Goal: Task Accomplishment & Management: Use online tool/utility

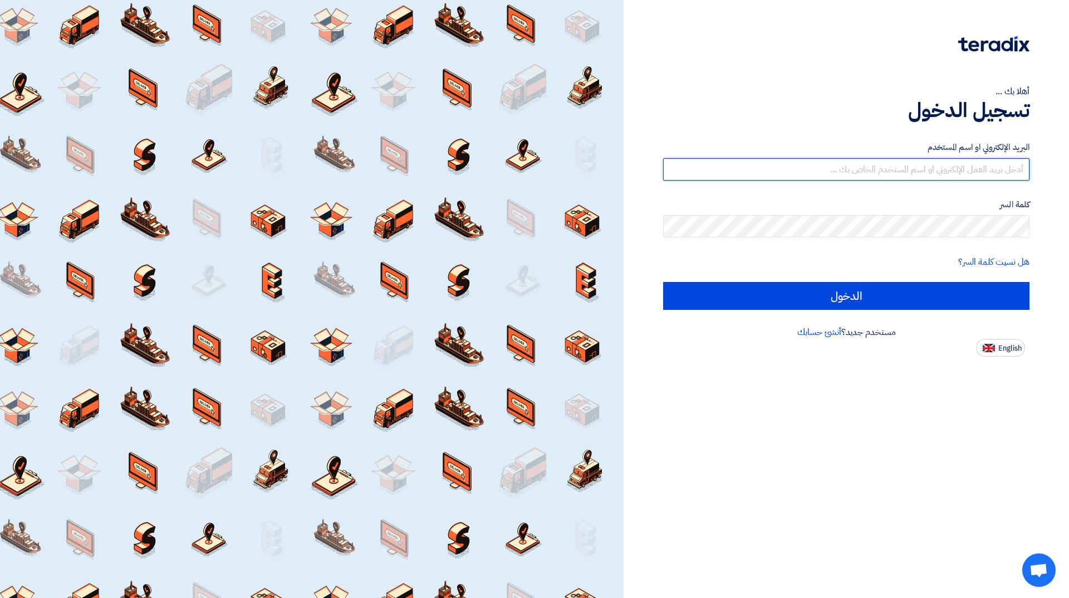
click at [926, 168] on input "text" at bounding box center [846, 169] width 366 height 22
type input "[EMAIL_ADDRESS][DOMAIN_NAME]"
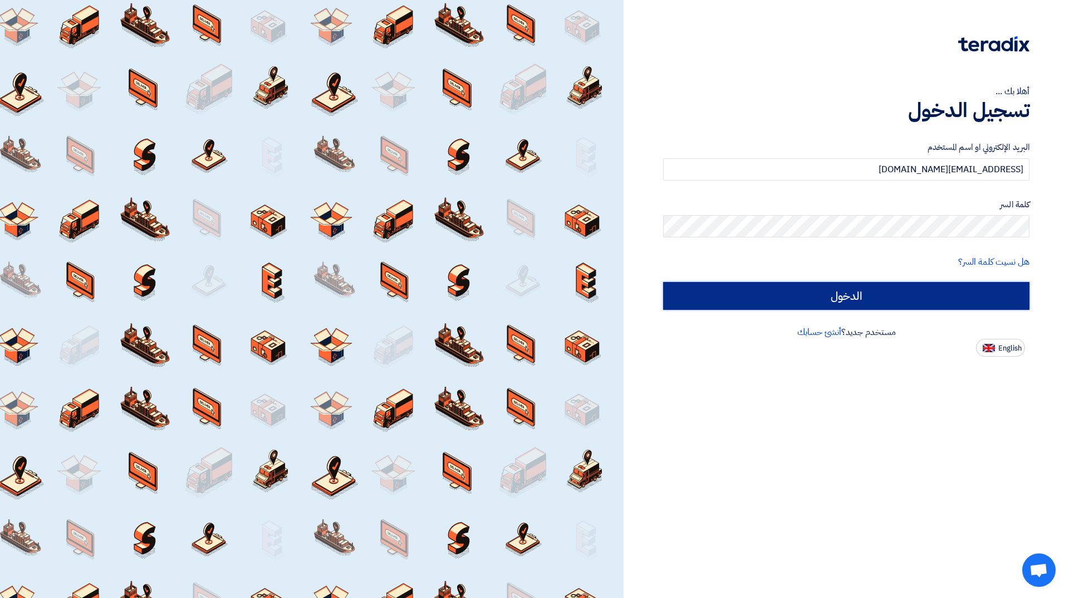
click at [858, 297] on input "الدخول" at bounding box center [846, 296] width 366 height 28
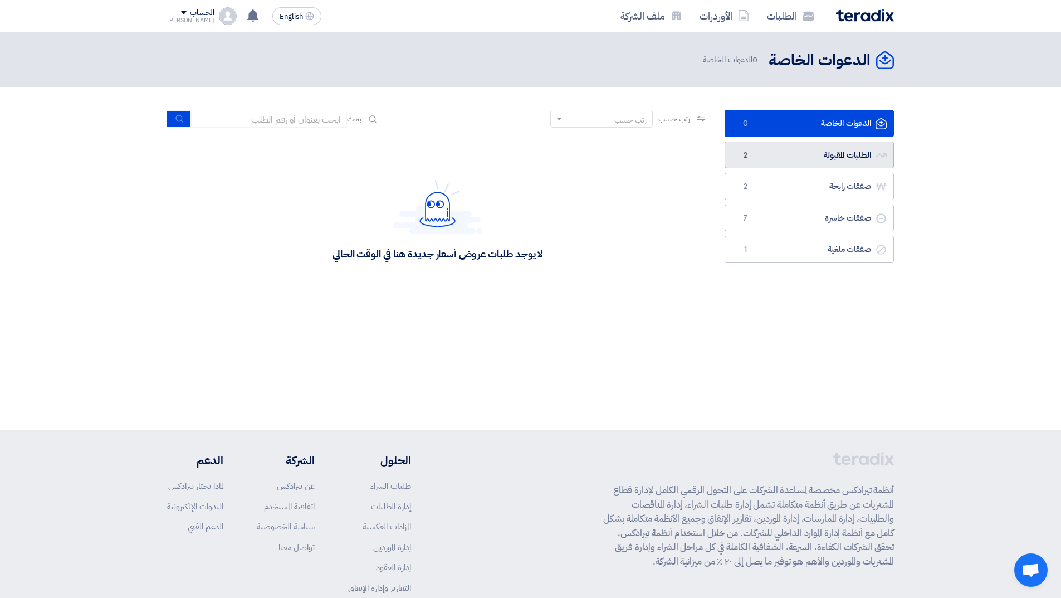
click at [788, 148] on link "الطلبات المقبولة الطلبات المقبولة 2" at bounding box center [809, 154] width 169 height 27
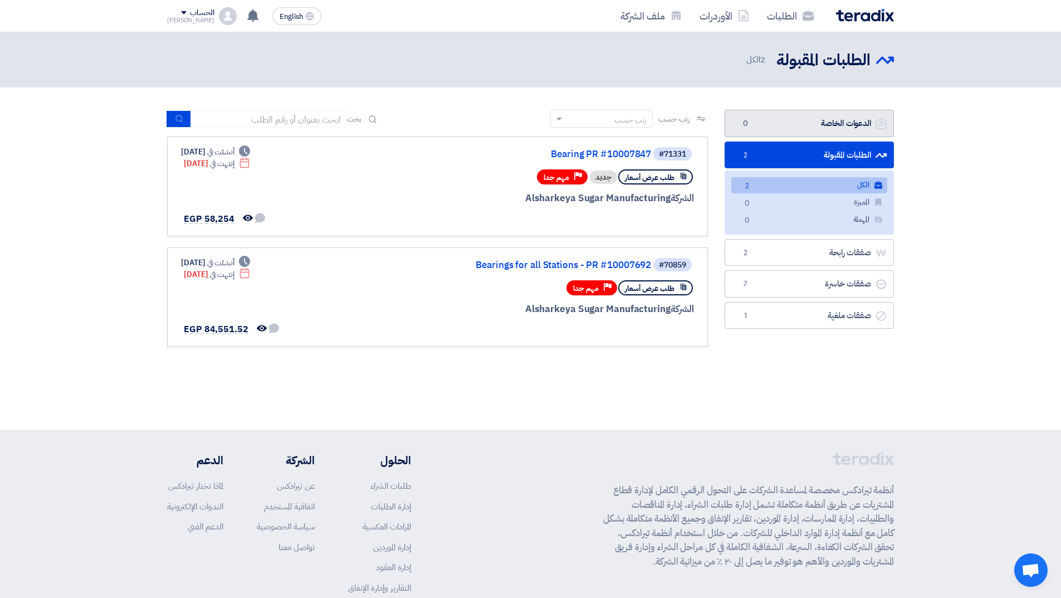
click at [819, 118] on link "الدعوات الخاصة الدعوات الخاصة 0" at bounding box center [809, 123] width 169 height 27
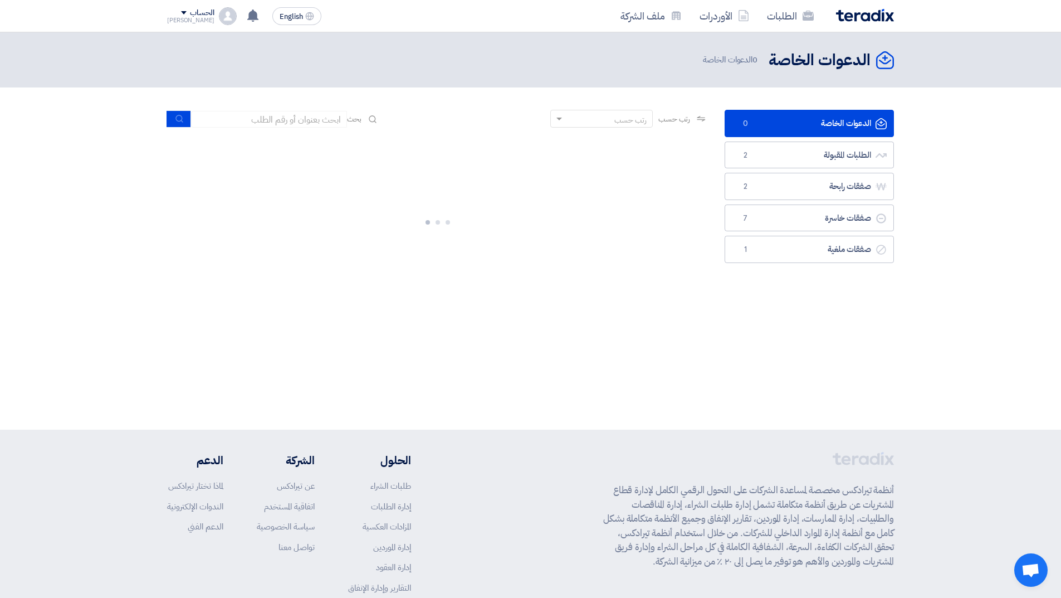
click at [846, 18] on img at bounding box center [865, 15] width 58 height 13
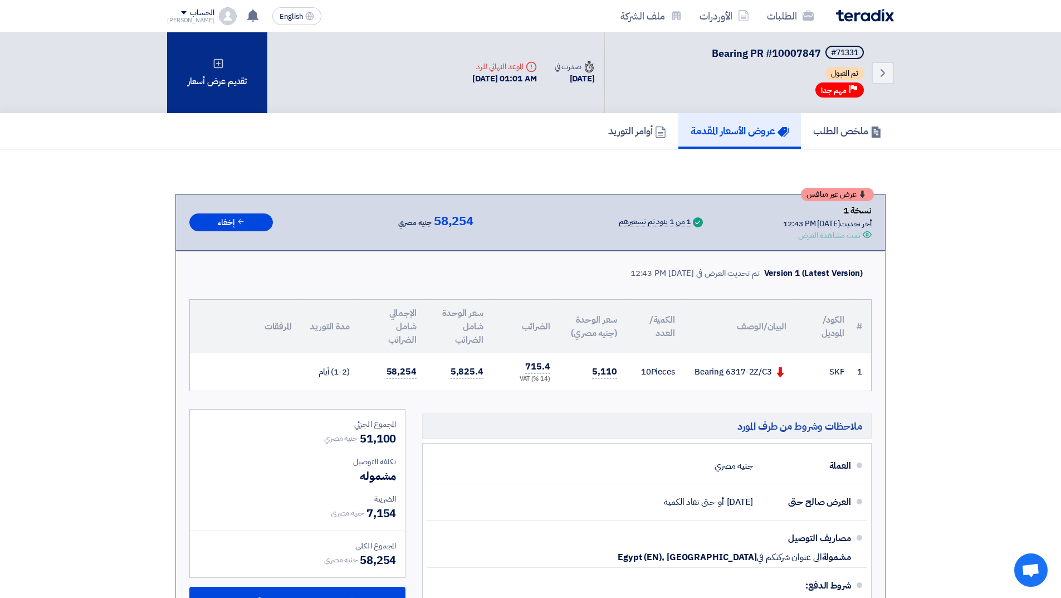
click at [228, 79] on div "تقديم عرض أسعار" at bounding box center [217, 72] width 100 height 81
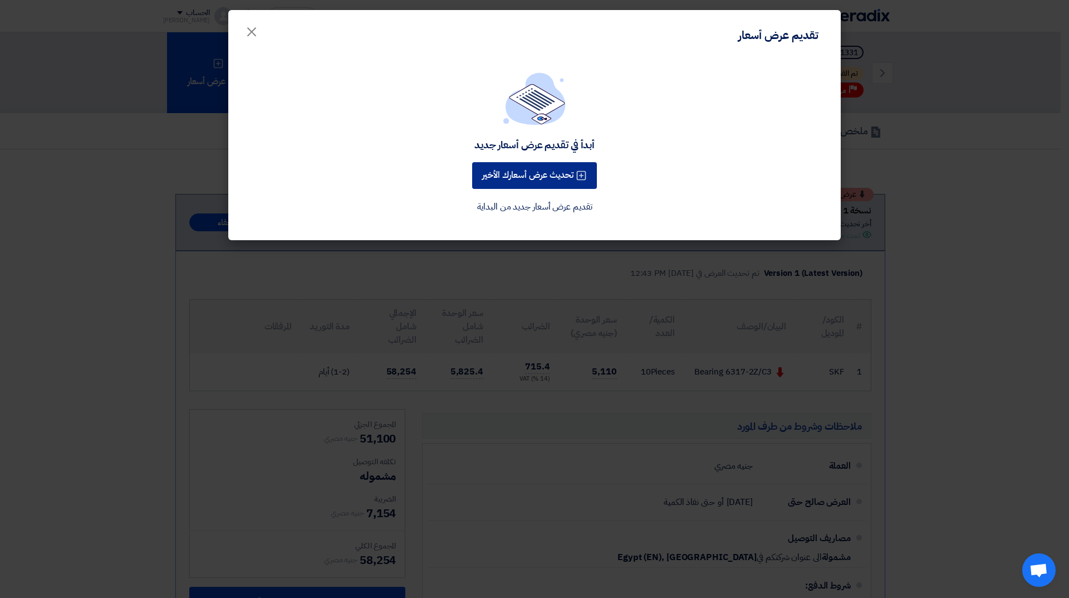
click at [544, 175] on button "تحديث عرض أسعارك الأخير" at bounding box center [534, 175] width 125 height 27
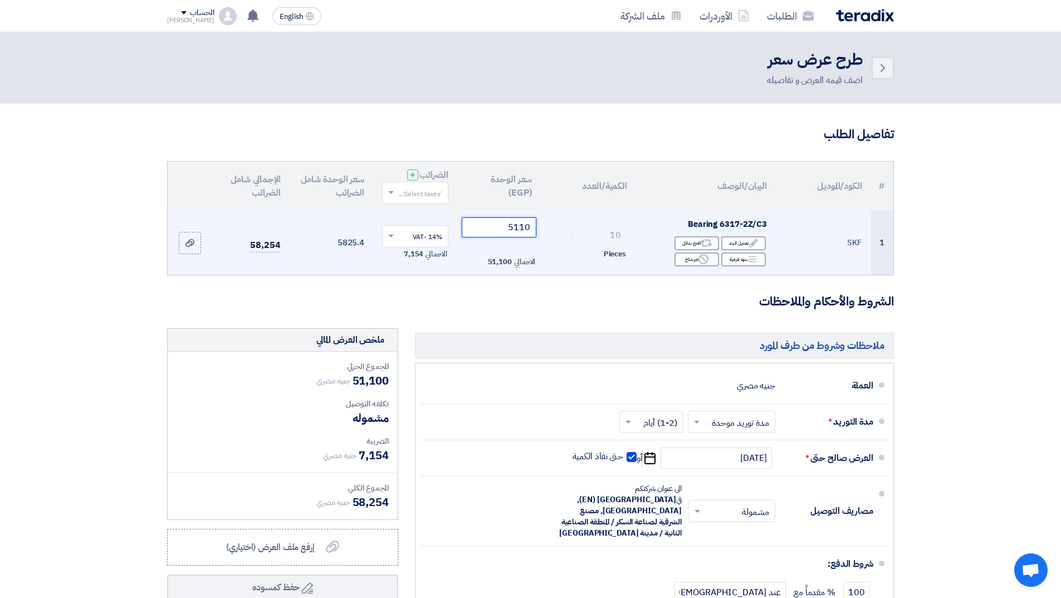
click at [521, 232] on input "5110" at bounding box center [499, 227] width 75 height 20
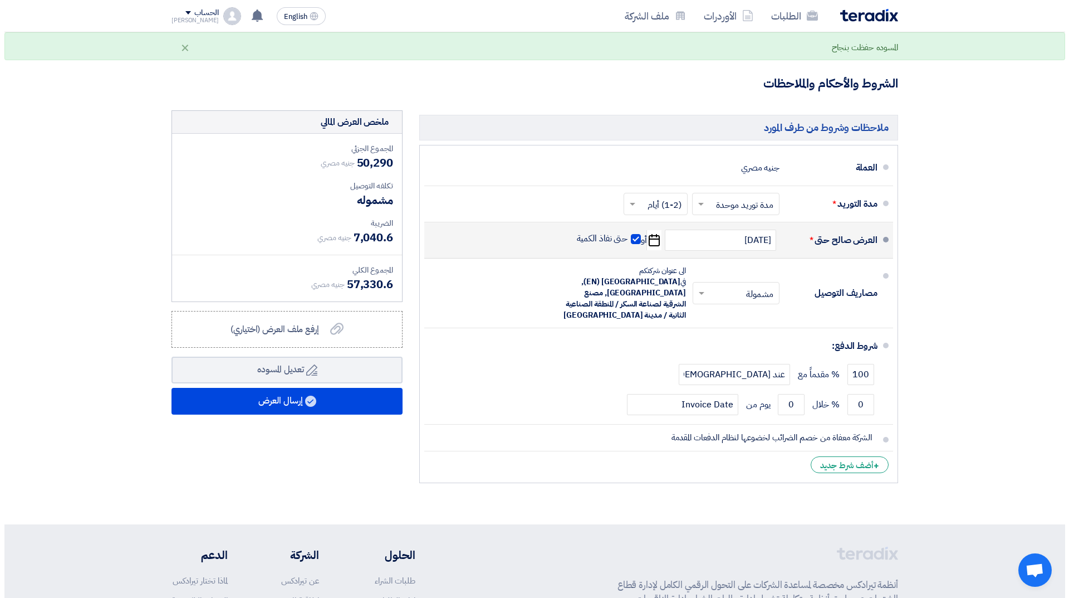
scroll to position [223, 0]
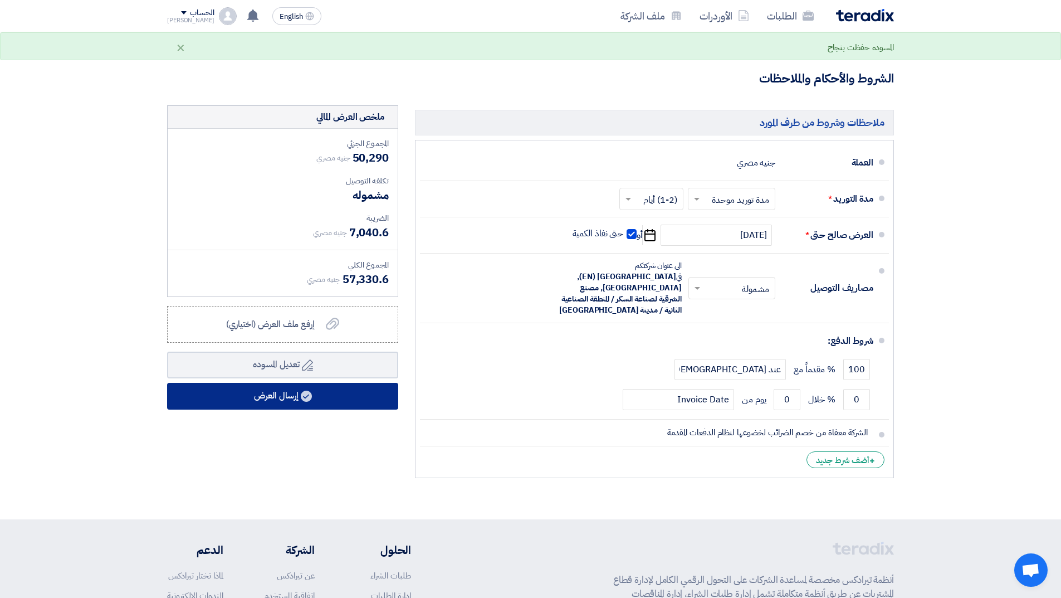
type input "5029"
click at [336, 393] on button "إرسال العرض" at bounding box center [282, 396] width 231 height 27
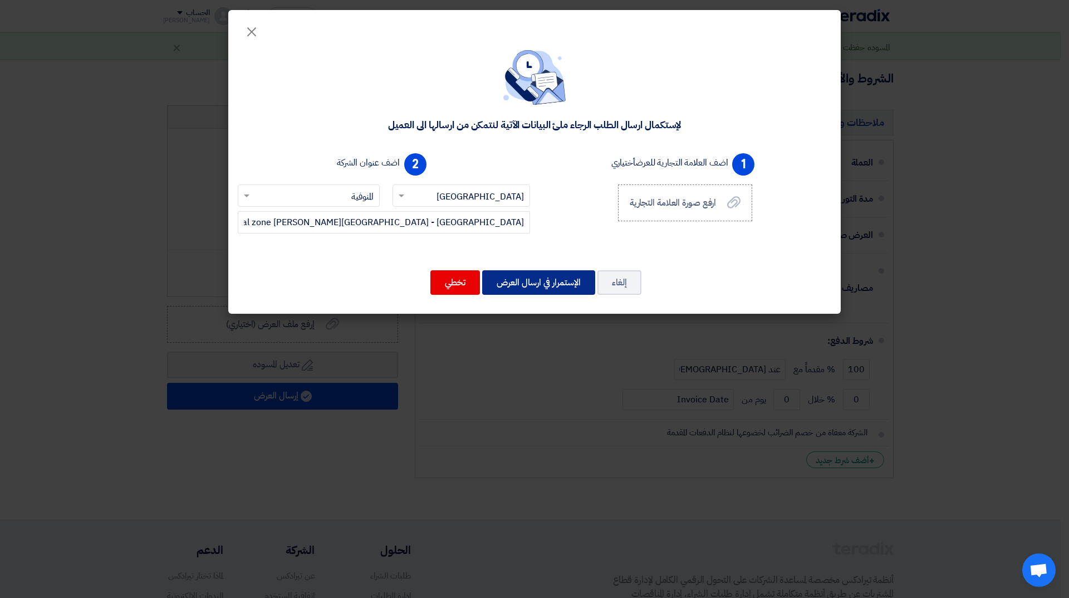
click at [534, 285] on button "الإستمرار في ارسال العرض" at bounding box center [538, 282] width 113 height 25
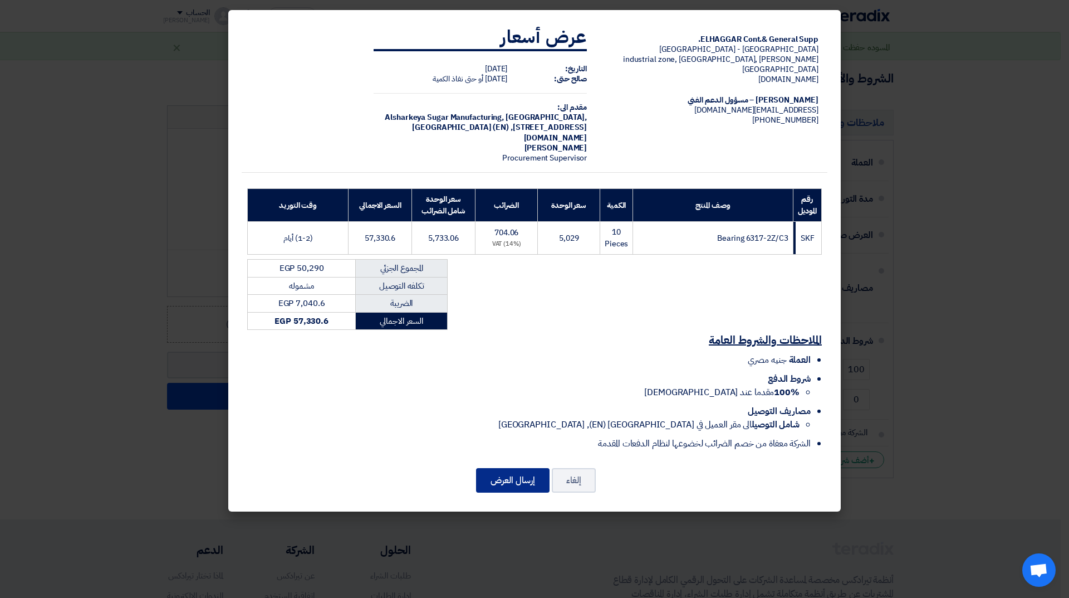
click at [511, 478] on button "إرسال العرض" at bounding box center [513, 480] width 74 height 25
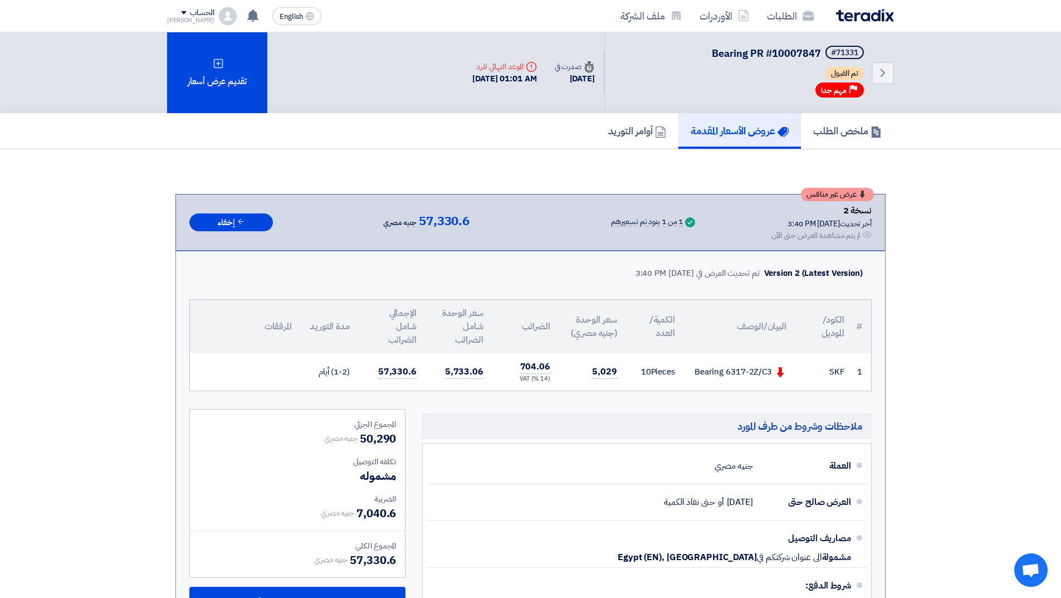
click at [847, 18] on img at bounding box center [865, 15] width 58 height 13
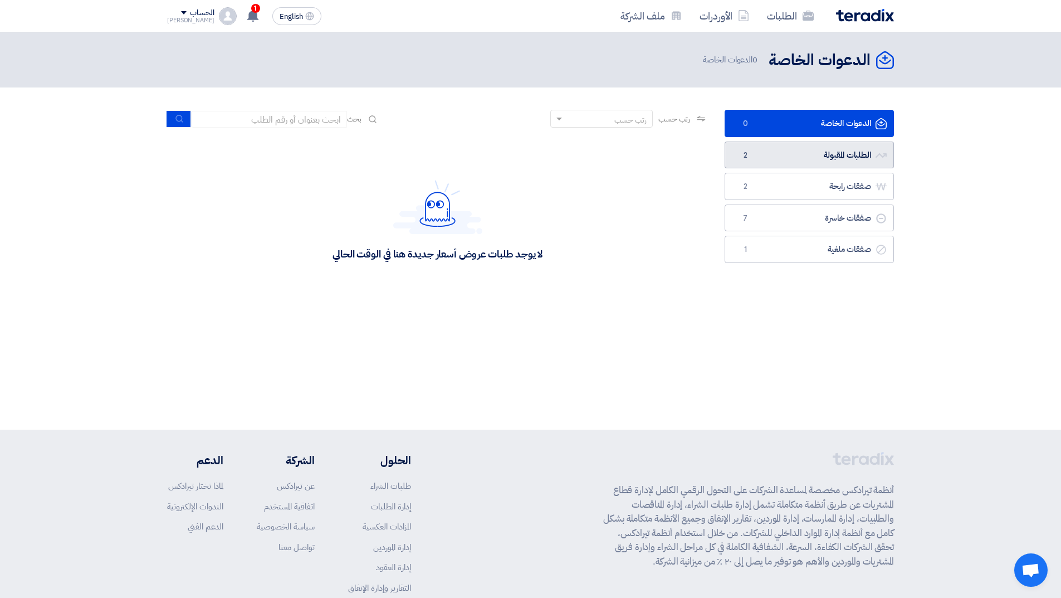
click at [741, 163] on link "الطلبات المقبولة الطلبات المقبولة 2" at bounding box center [809, 154] width 169 height 27
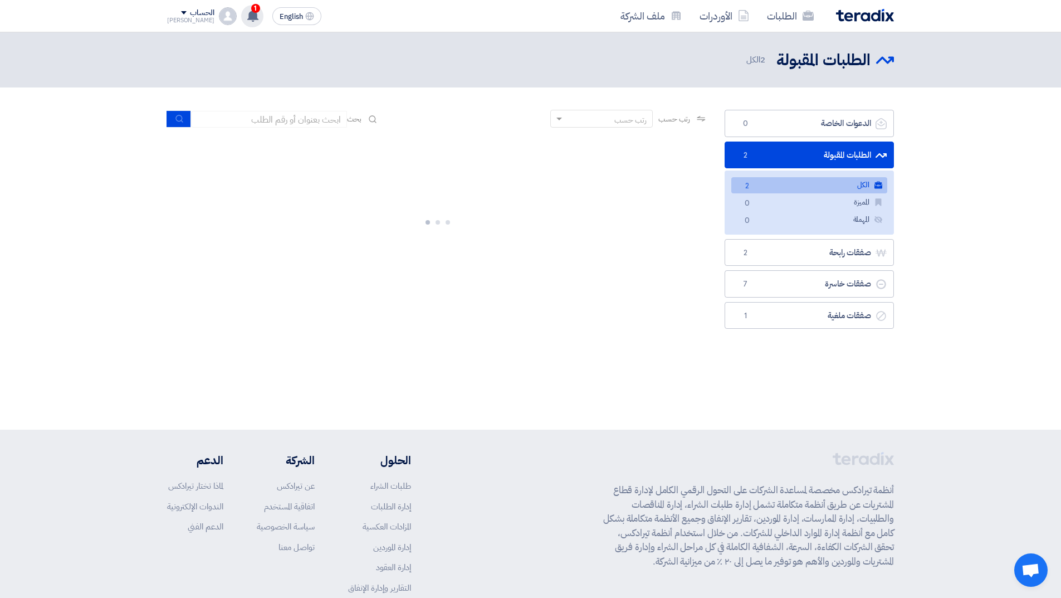
click at [247, 13] on use at bounding box center [252, 15] width 11 height 12
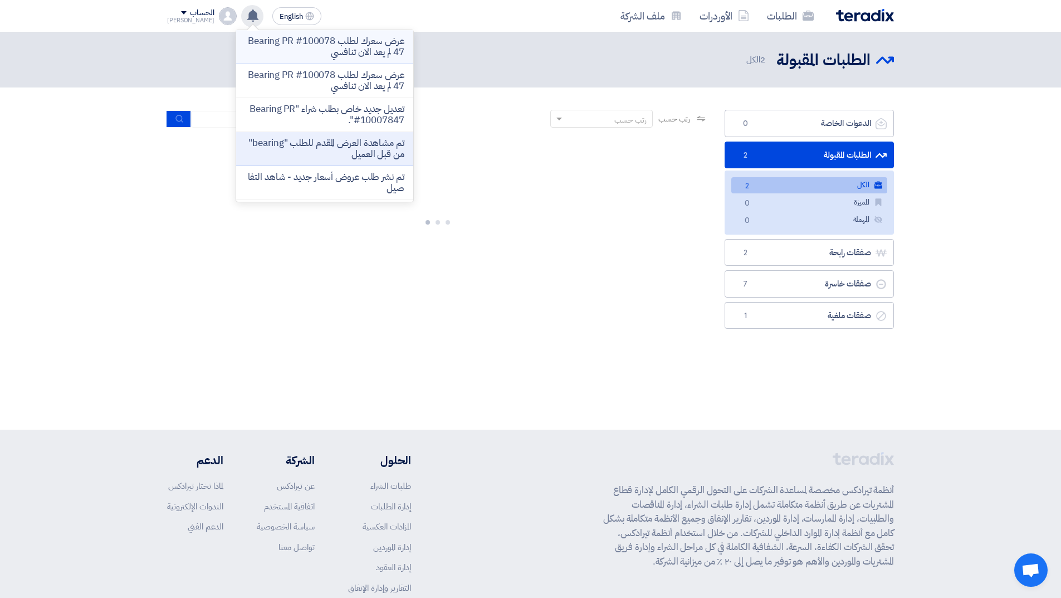
click at [299, 47] on p "عرض سعرك لطلب Bearing PR #10007847 لم يعد الان تنافسي" at bounding box center [324, 47] width 159 height 22
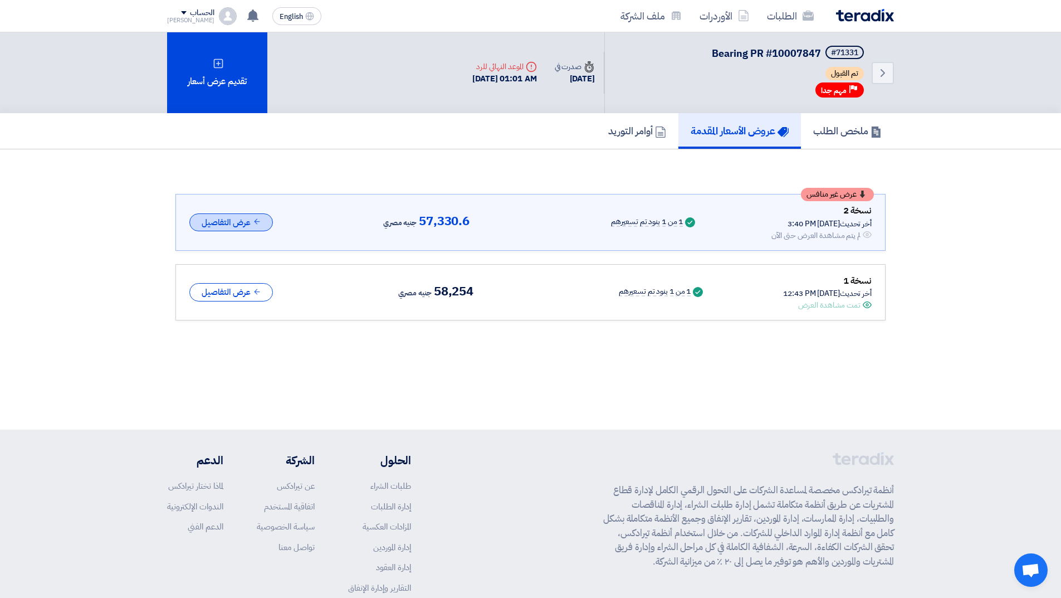
click at [229, 221] on button "عرض التفاصيل" at bounding box center [231, 222] width 84 height 18
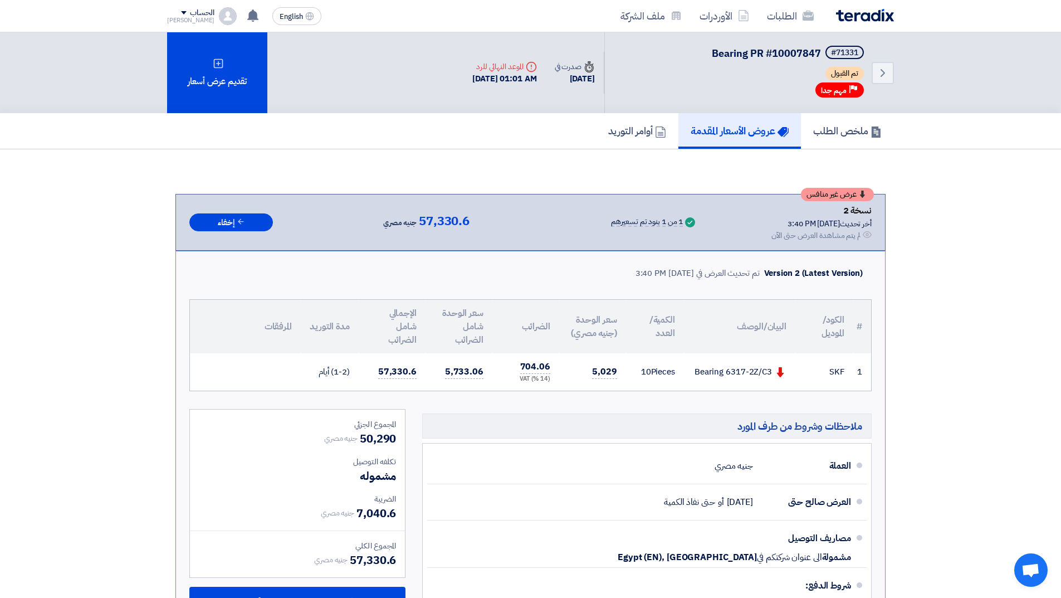
click at [849, 22] on div "الطلبات الأوردرات ملف الشركة" at bounding box center [676, 16] width 436 height 26
click at [855, 11] on img at bounding box center [865, 15] width 58 height 13
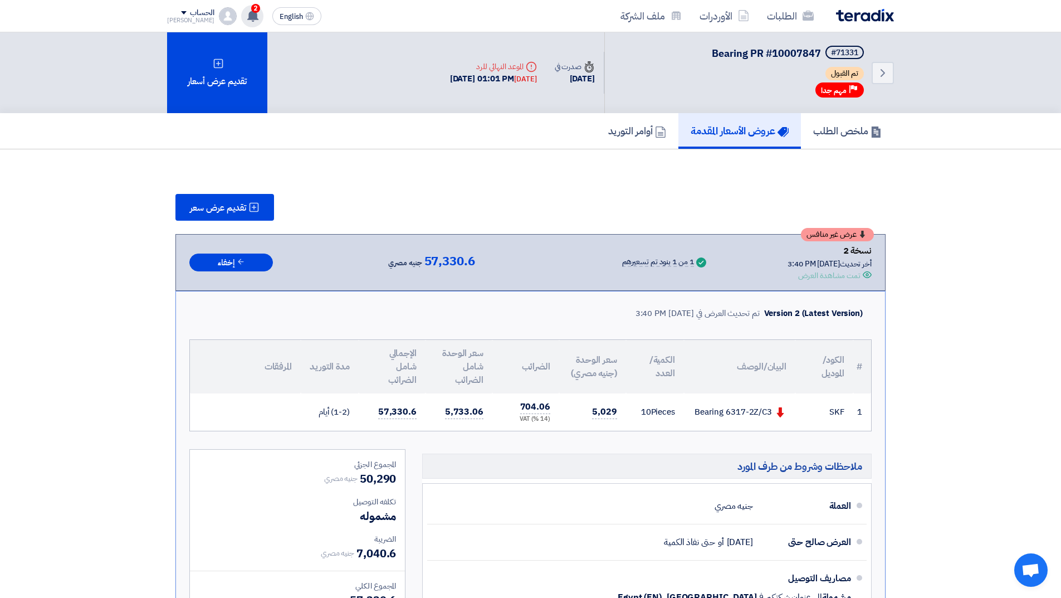
click at [247, 17] on use at bounding box center [252, 15] width 11 height 12
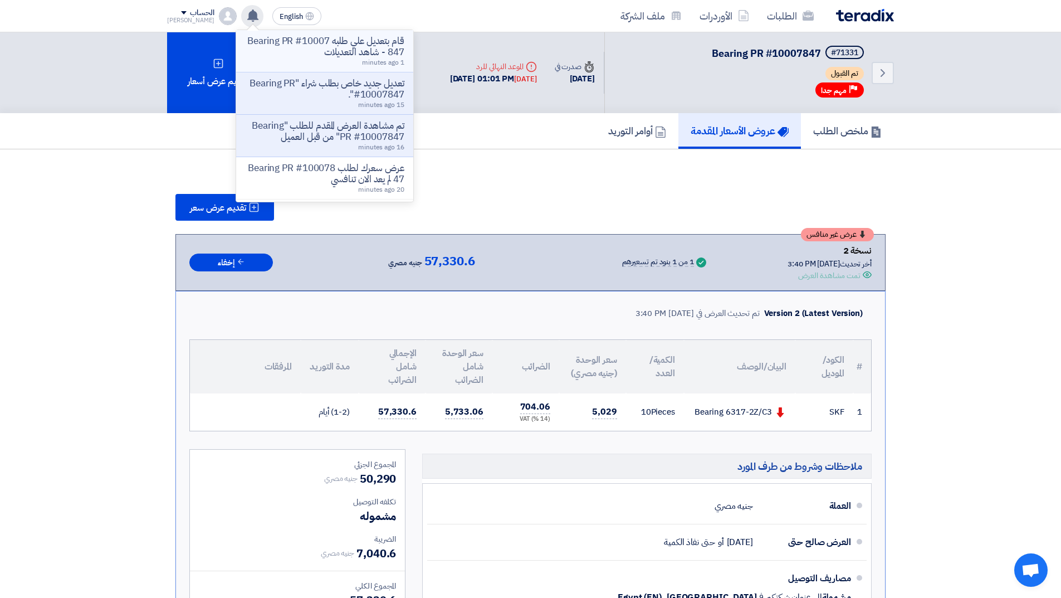
click at [323, 51] on p "قام بتعديل علي طلبه Bearing PR #10007847 - شاهد التعديلات" at bounding box center [324, 47] width 159 height 22
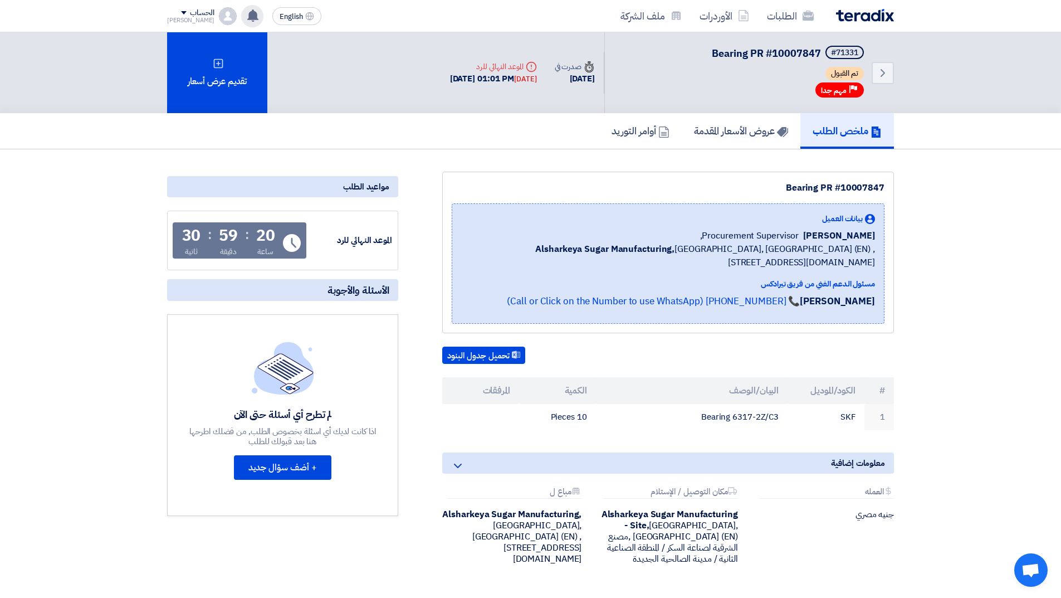
click at [241, 11] on div "قام بتعديل علي طلبه Bearing PR #10007847 - شاهد التعديلات تعديل جديد خاص بطلب ش…" at bounding box center [252, 16] width 22 height 22
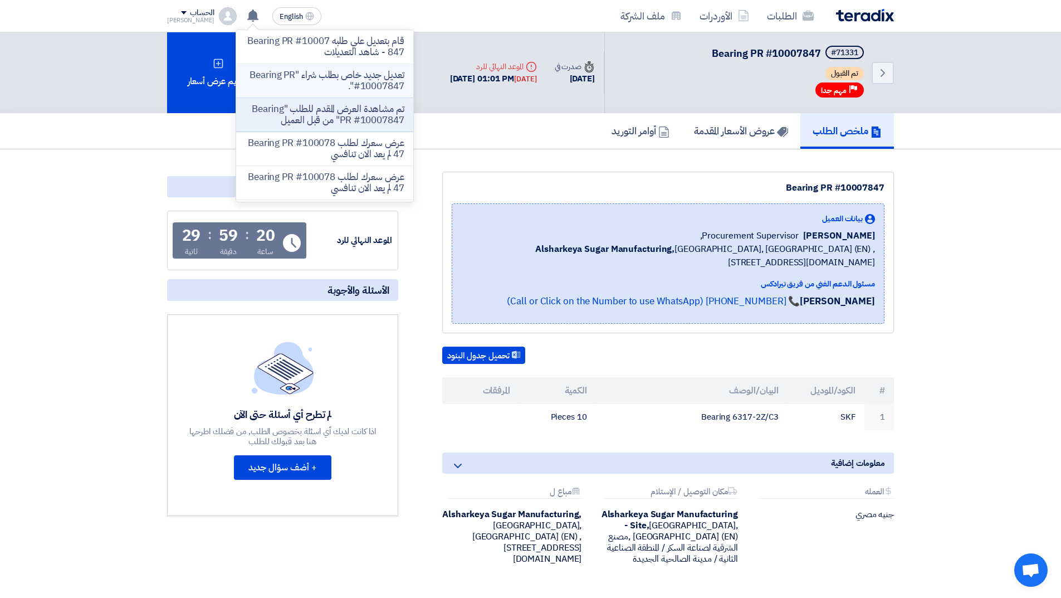
click at [315, 78] on p "تعديل جديد خاص بطلب شراء "Bearing PR #10007847"." at bounding box center [324, 81] width 159 height 22
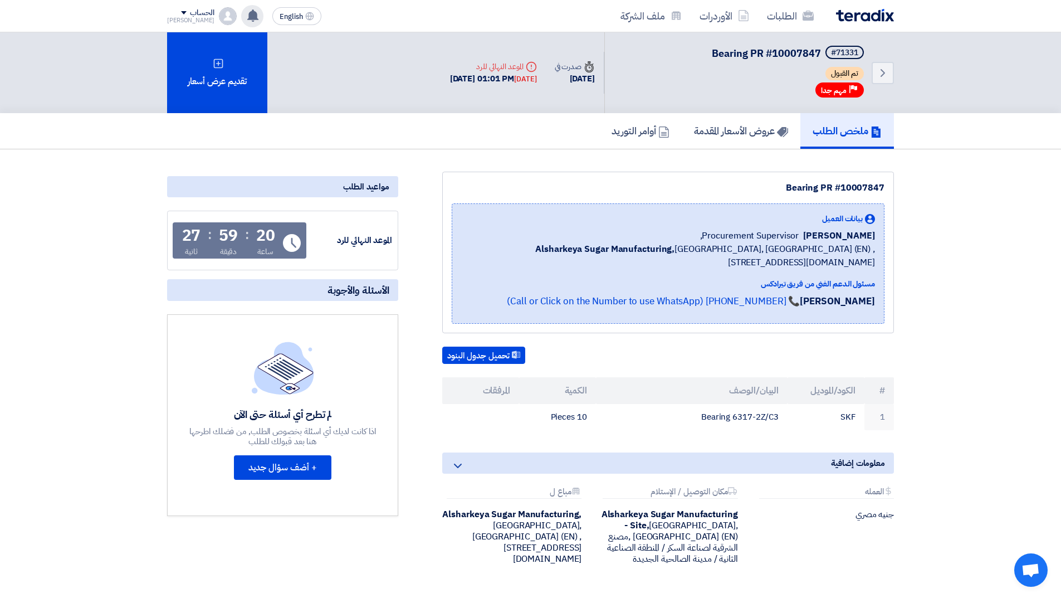
click at [247, 16] on use at bounding box center [252, 15] width 11 height 12
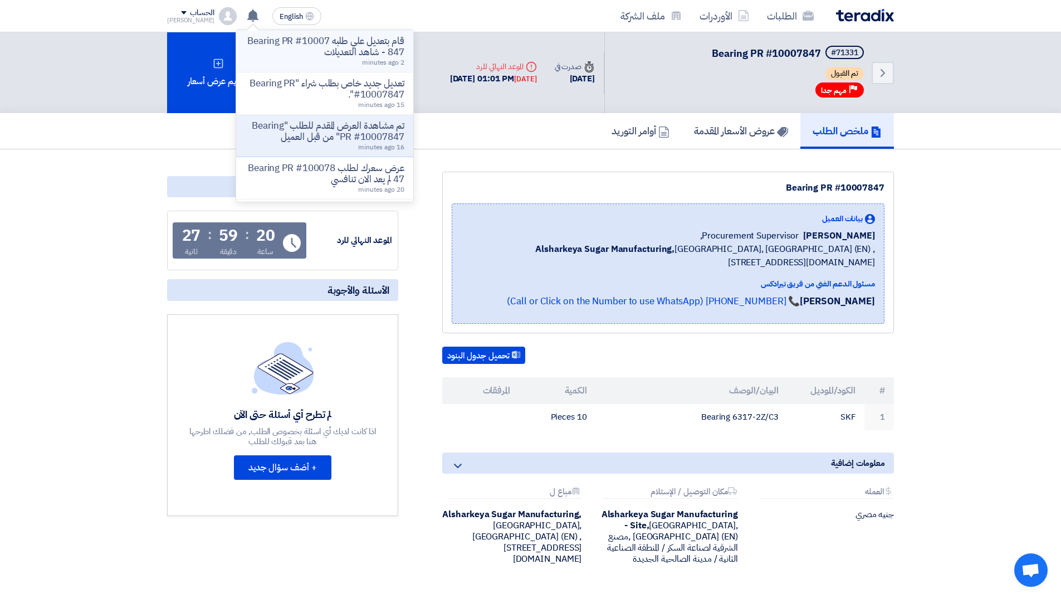
click at [305, 49] on p "قام بتعديل علي طلبه Bearing PR #10007847 - شاهد التعديلات" at bounding box center [324, 47] width 159 height 22
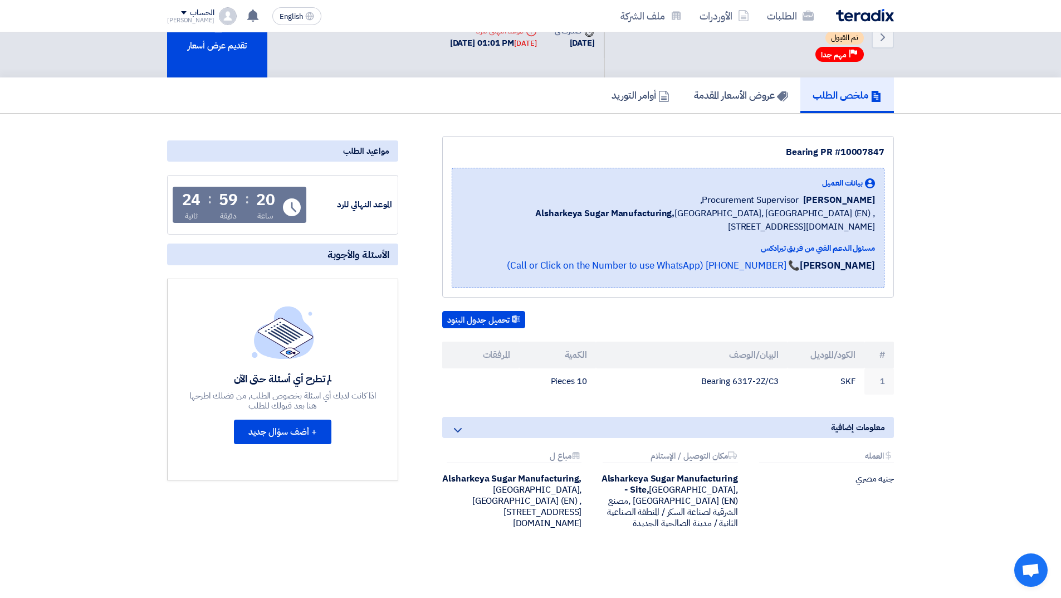
scroll to position [56, 0]
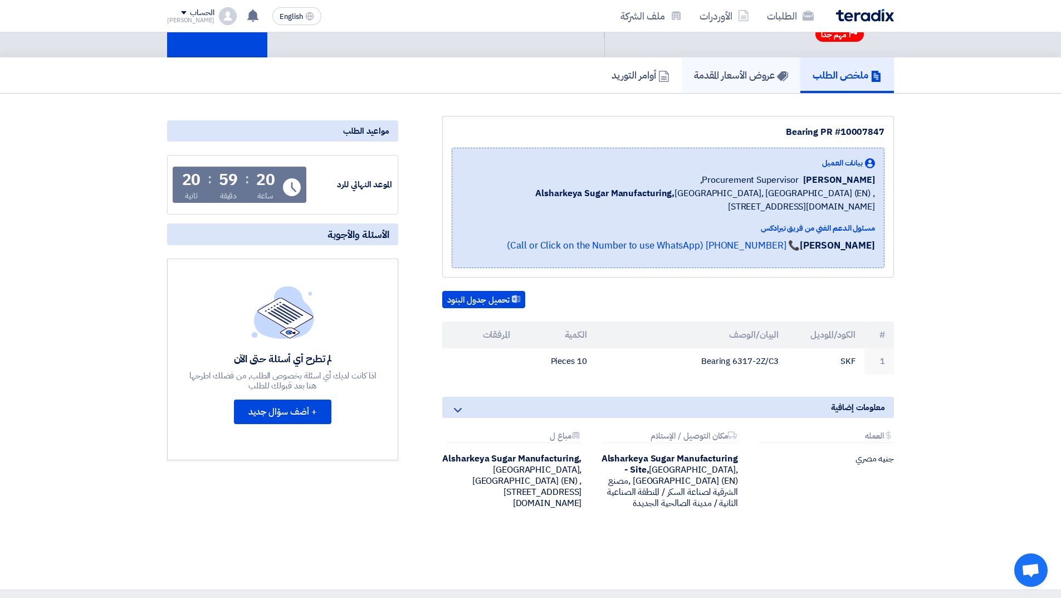
click at [732, 81] on h5 "عروض الأسعار المقدمة" at bounding box center [741, 74] width 94 height 13
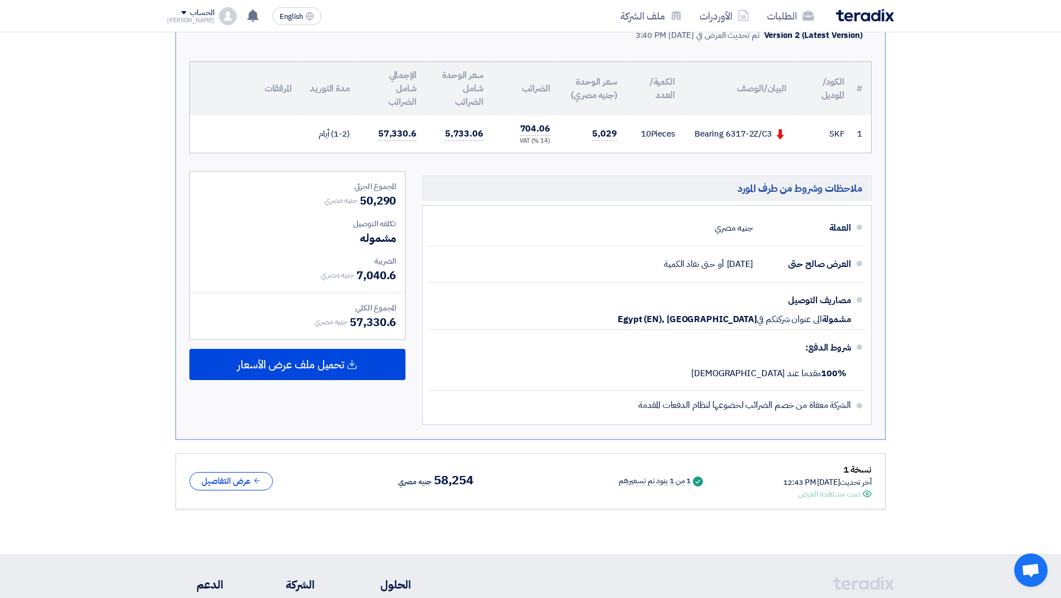
scroll to position [278, 0]
